Goal: Task Accomplishment & Management: Use online tool/utility

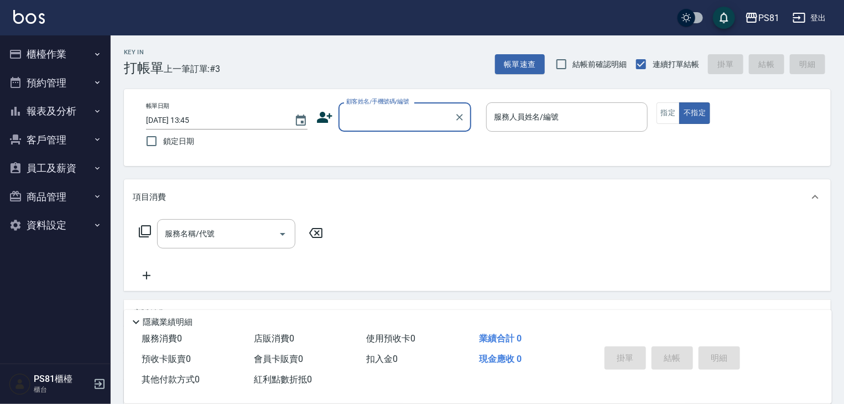
click at [49, 121] on button "報表及分析" at bounding box center [55, 111] width 102 height 29
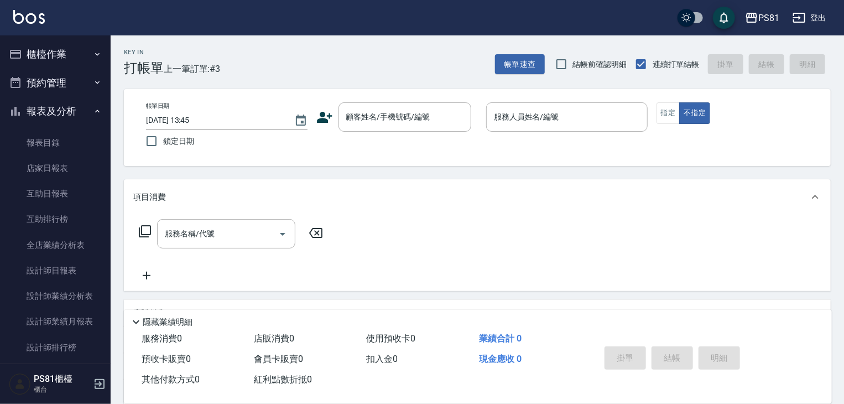
click at [40, 49] on button "櫃檯作業" at bounding box center [55, 54] width 102 height 29
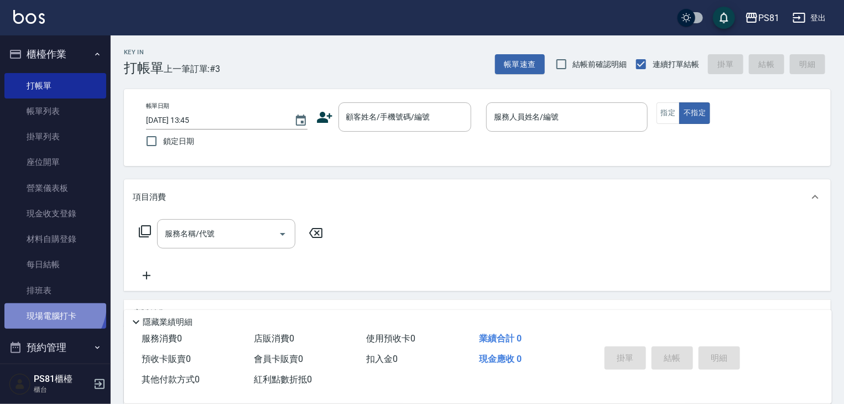
click at [50, 305] on link "現場電腦打卡" at bounding box center [55, 315] width 102 height 25
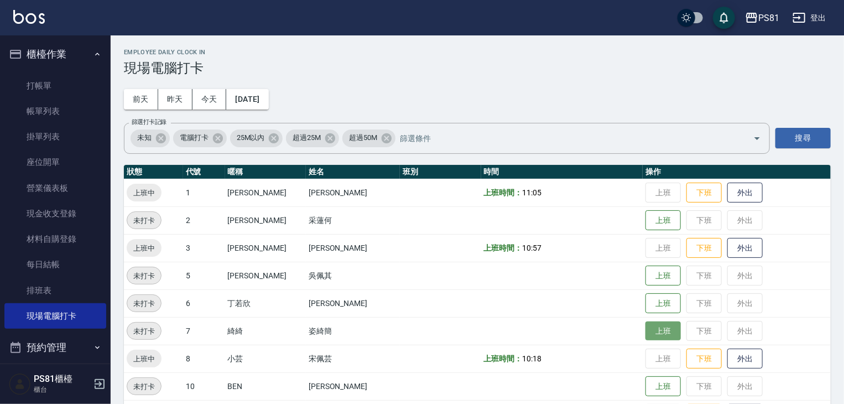
click at [655, 321] on button "上班" at bounding box center [663, 330] width 35 height 19
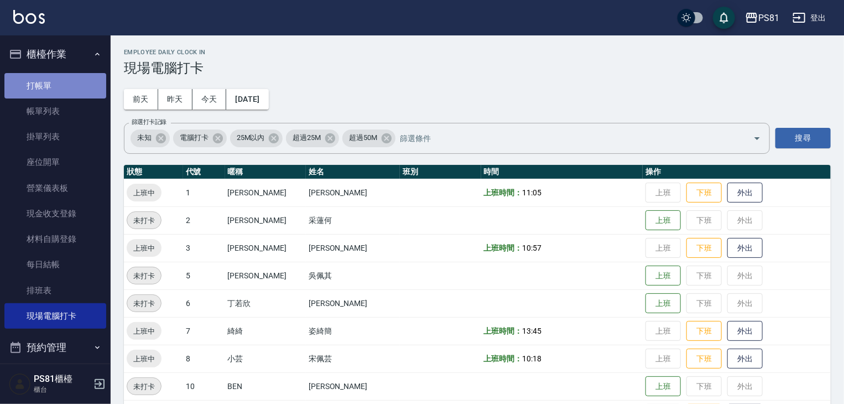
click at [84, 92] on link "打帳單" at bounding box center [55, 85] width 102 height 25
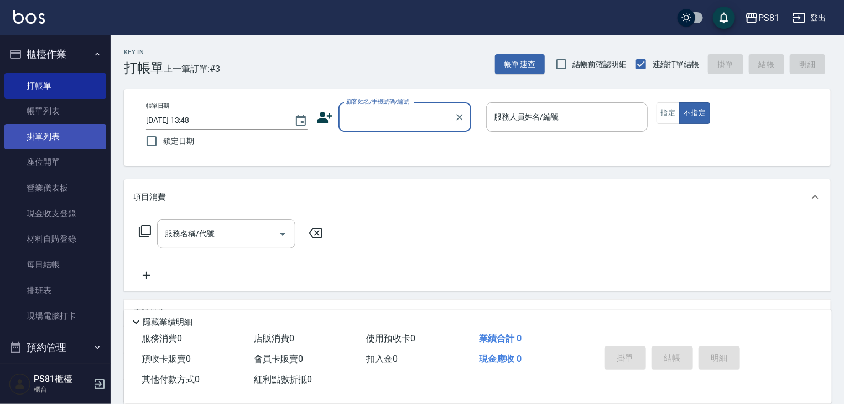
click at [82, 128] on link "掛單列表" at bounding box center [55, 136] width 102 height 25
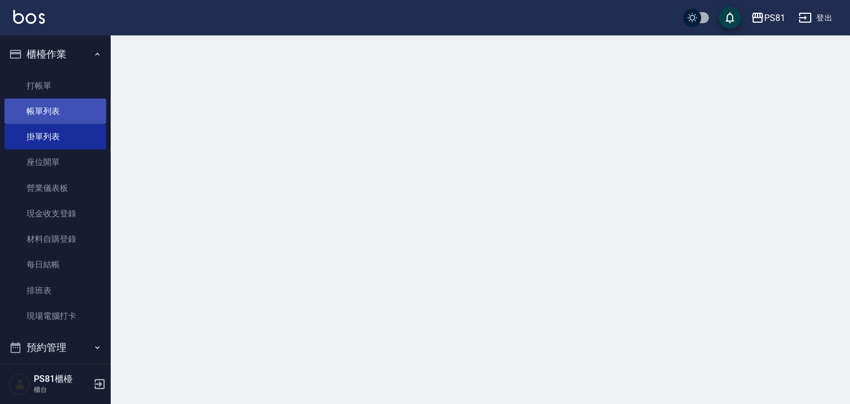
click at [84, 121] on link "帳單列表" at bounding box center [55, 110] width 102 height 25
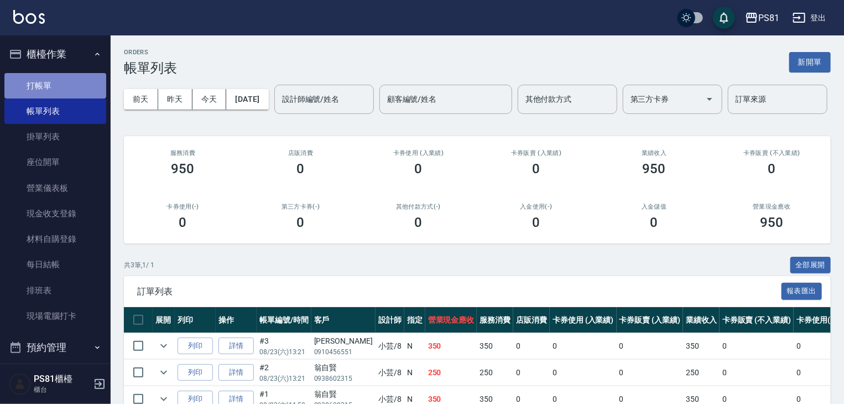
click at [83, 82] on link "打帳單" at bounding box center [55, 85] width 102 height 25
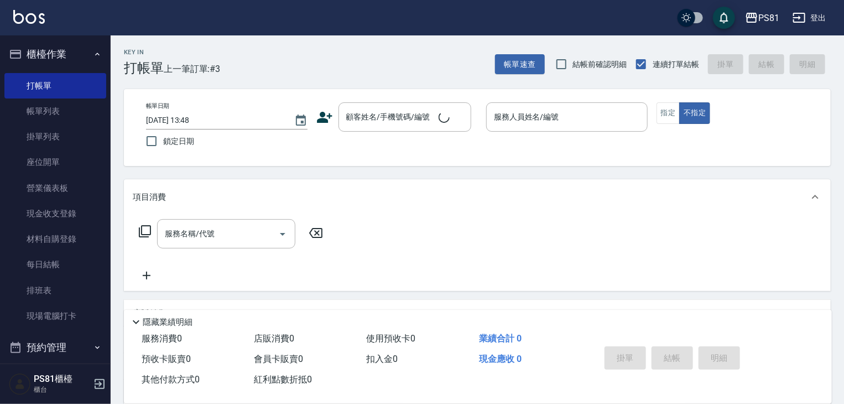
click at [201, 65] on span "上一筆訂單:#3" at bounding box center [192, 69] width 57 height 14
